Goal: Task Accomplishment & Management: Complete application form

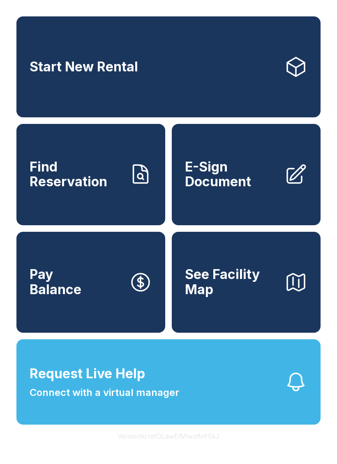
click at [263, 190] on span "E-Sign Document" at bounding box center [231, 175] width 93 height 30
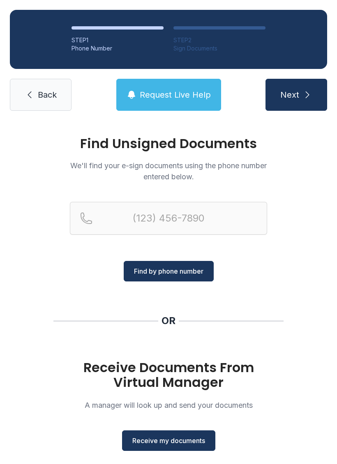
click at [172, 381] on h1 "Receive Documents From Virtual Manager" at bounding box center [168, 376] width 197 height 30
click at [171, 384] on h1 "Receive Documents From Virtual Manager" at bounding box center [168, 376] width 197 height 30
click at [172, 368] on h1 "Receive Documents From Virtual Manager" at bounding box center [168, 376] width 197 height 30
click at [171, 446] on button "Receive my documents" at bounding box center [168, 441] width 93 height 21
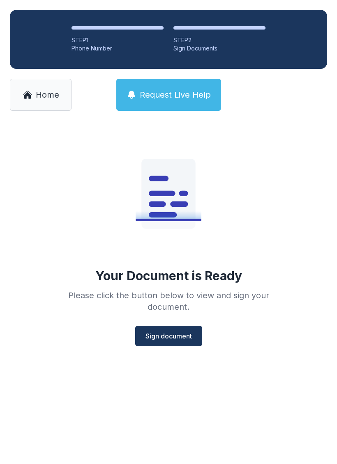
click at [172, 344] on button "Sign document" at bounding box center [168, 336] width 67 height 21
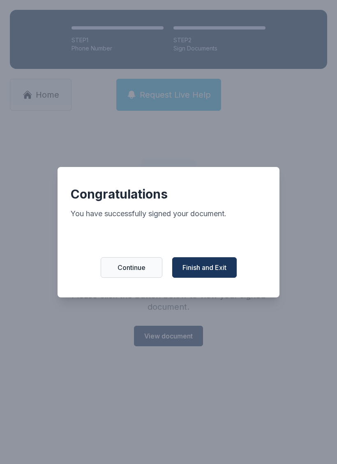
click at [199, 271] on span "Finish and Exit" at bounding box center [204, 268] width 44 height 10
